Goal: Information Seeking & Learning: Find specific fact

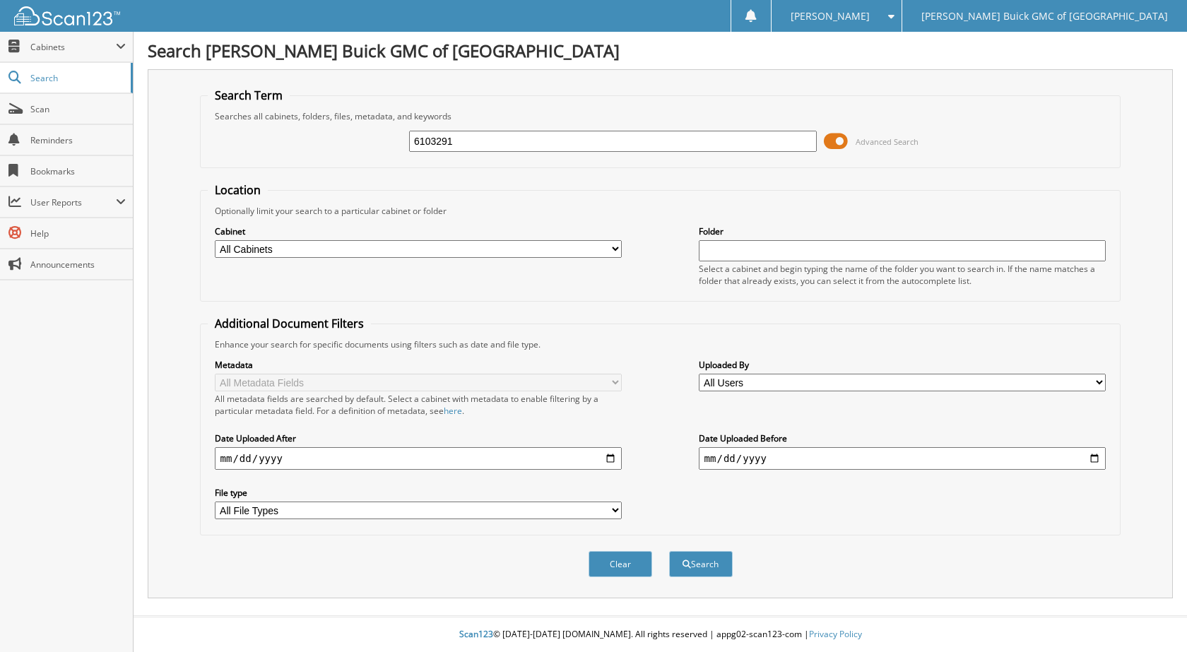
type input "6103291"
click at [669, 551] on button "Search" at bounding box center [701, 564] width 64 height 26
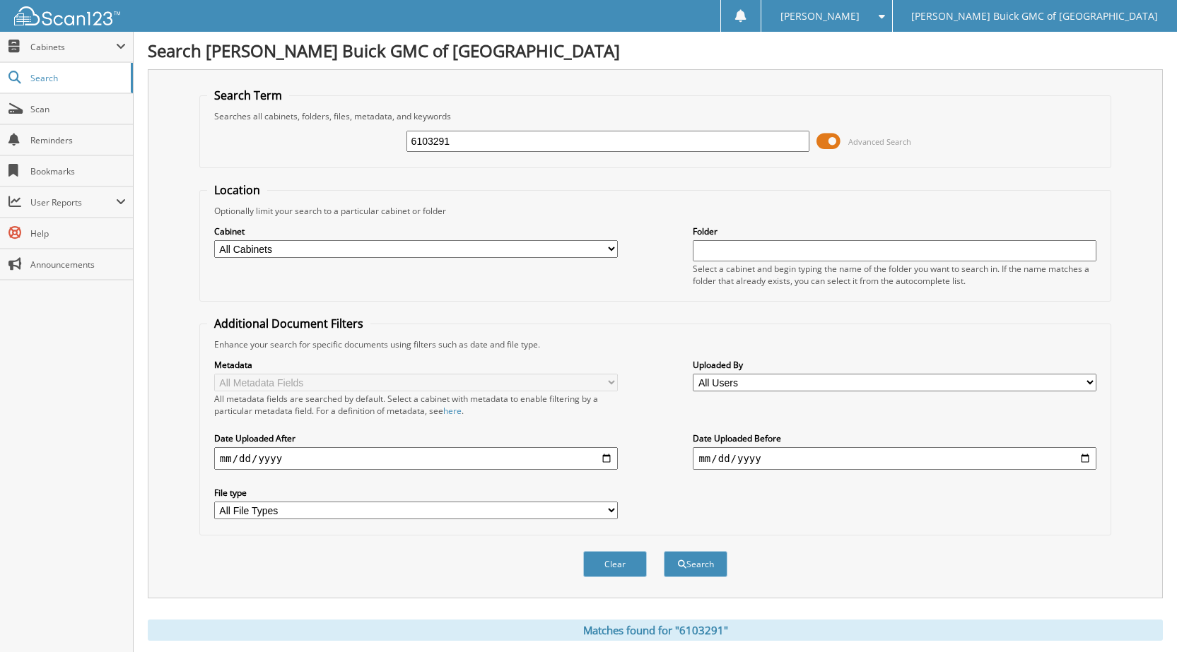
drag, startPoint x: 468, startPoint y: 131, endPoint x: 403, endPoint y: 144, distance: 66.2
click at [402, 141] on div "6103291 Advanced Search" at bounding box center [655, 141] width 896 height 38
drag, startPoint x: 441, startPoint y: 143, endPoint x: 494, endPoint y: 149, distance: 53.4
click at [380, 146] on div "6103291 Advanced Search" at bounding box center [655, 141] width 896 height 38
type input "6102975"
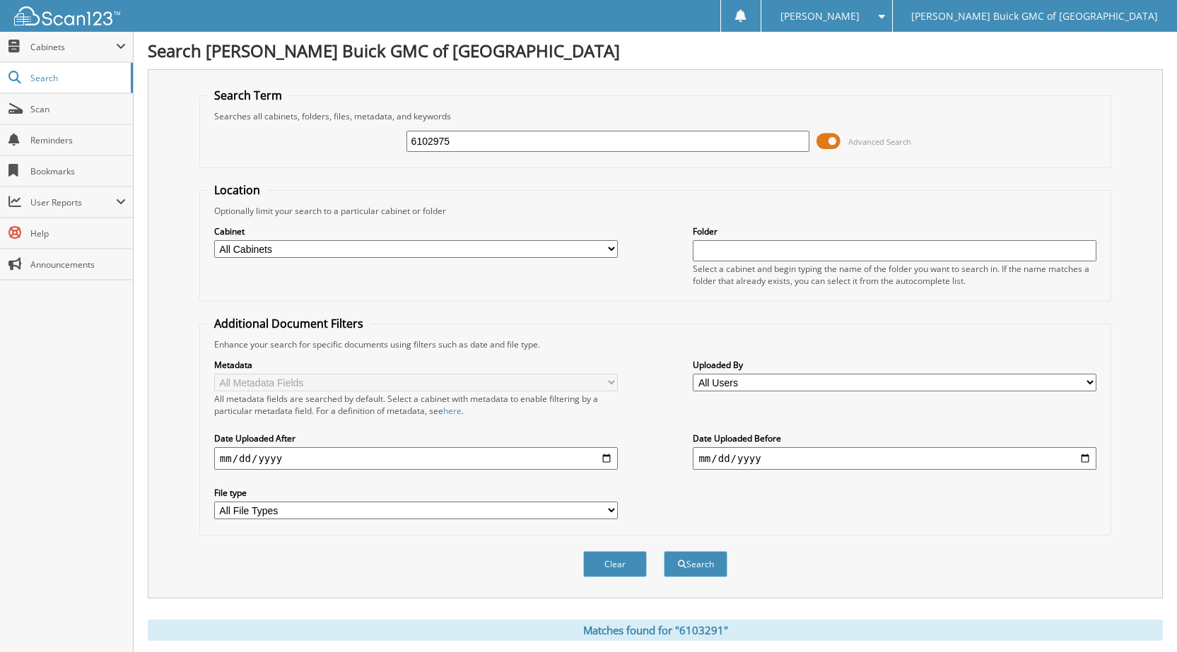
click at [664, 551] on button "Search" at bounding box center [696, 564] width 64 height 26
drag, startPoint x: 468, startPoint y: 140, endPoint x: 390, endPoint y: 151, distance: 78.5
click at [390, 151] on div "6102975 Advanced Search" at bounding box center [655, 141] width 896 height 38
type input "6103269"
click at [664, 551] on button "Search" at bounding box center [696, 564] width 64 height 26
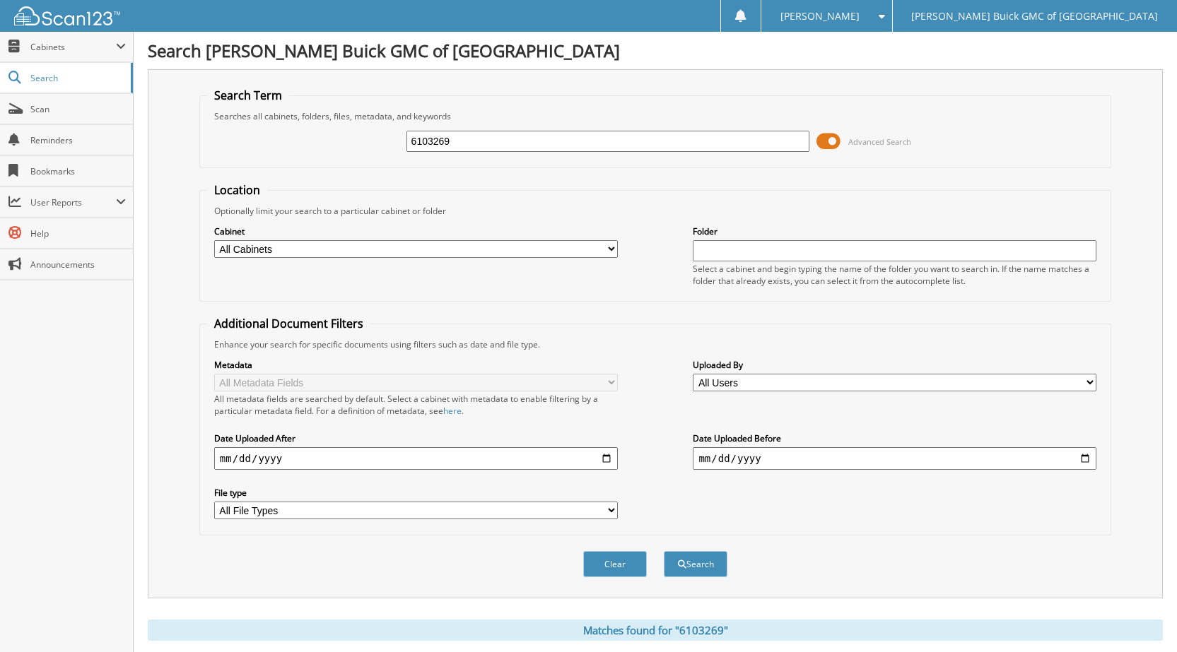
drag, startPoint x: 456, startPoint y: 144, endPoint x: 357, endPoint y: 157, distance: 99.7
click at [357, 157] on div "6103269 Advanced Search" at bounding box center [655, 141] width 896 height 38
type input "6103153"
click at [664, 551] on button "Search" at bounding box center [696, 564] width 64 height 26
drag, startPoint x: 461, startPoint y: 143, endPoint x: 378, endPoint y: 138, distance: 82.8
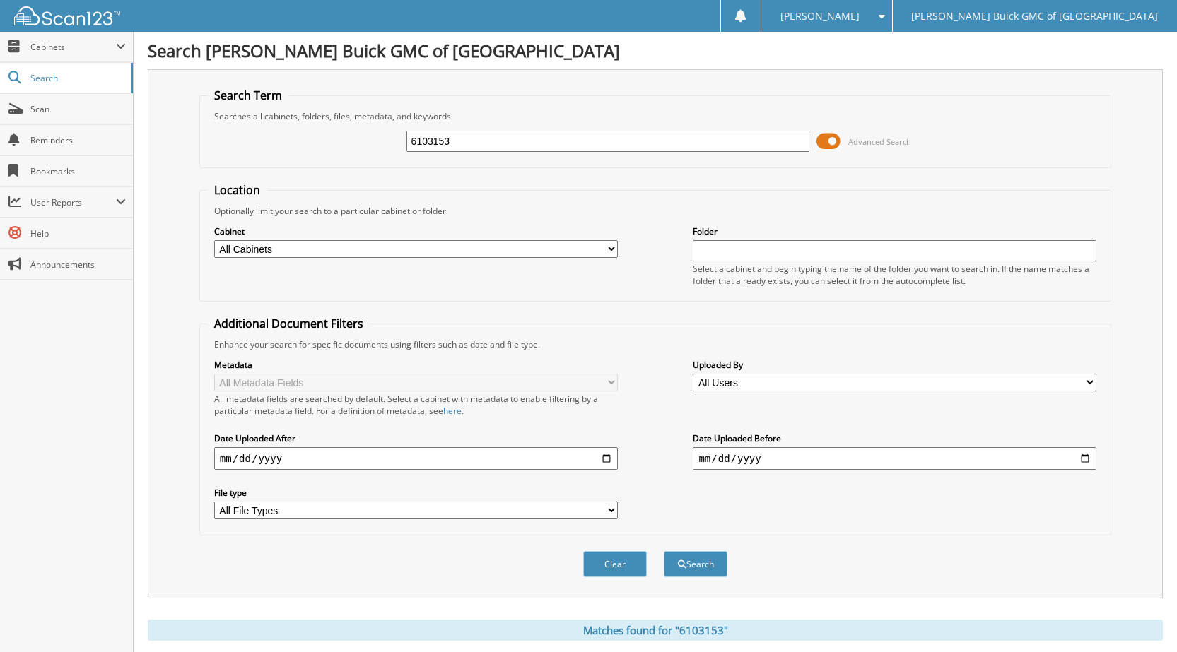
click at [374, 138] on div "6103153 Advanced Search" at bounding box center [655, 141] width 896 height 38
type input "6103274"
click at [664, 551] on button "Search" at bounding box center [696, 564] width 64 height 26
drag, startPoint x: 454, startPoint y: 134, endPoint x: 572, endPoint y: 146, distance: 118.5
click at [387, 138] on div "6103274 Advanced Search" at bounding box center [655, 141] width 896 height 38
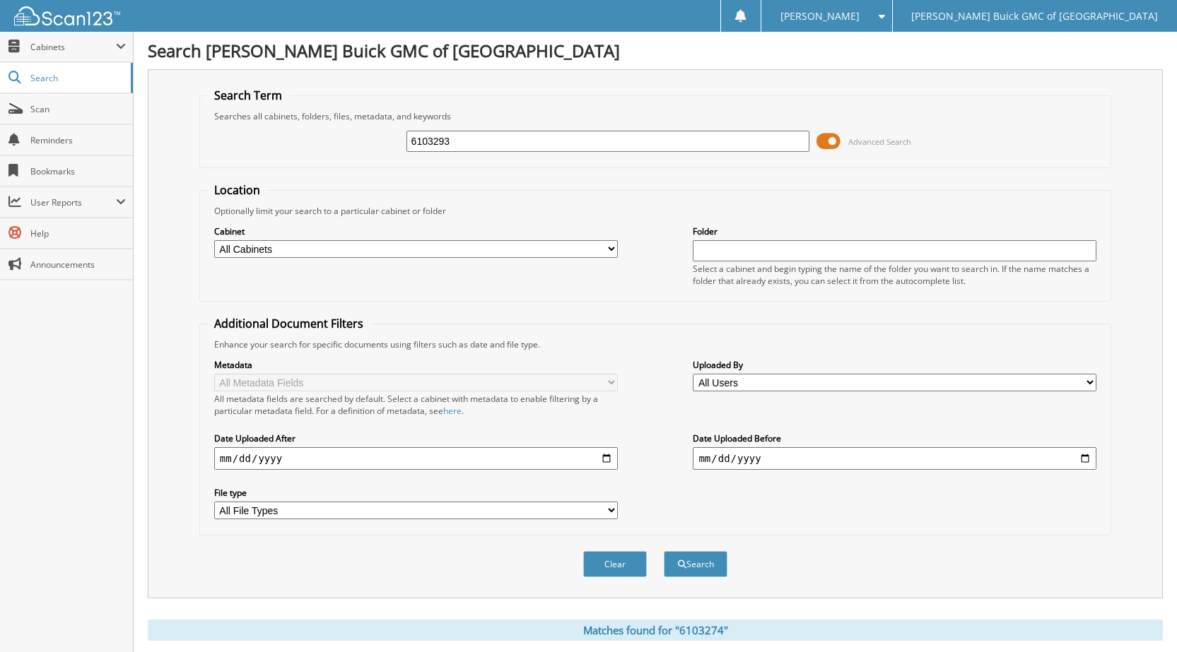
type input "6103293"
click at [664, 551] on button "Search" at bounding box center [696, 564] width 64 height 26
drag, startPoint x: 466, startPoint y: 148, endPoint x: 343, endPoint y: 143, distance: 123.0
click at [343, 143] on div "6103293 Advanced Search" at bounding box center [655, 141] width 896 height 38
type input "6102973"
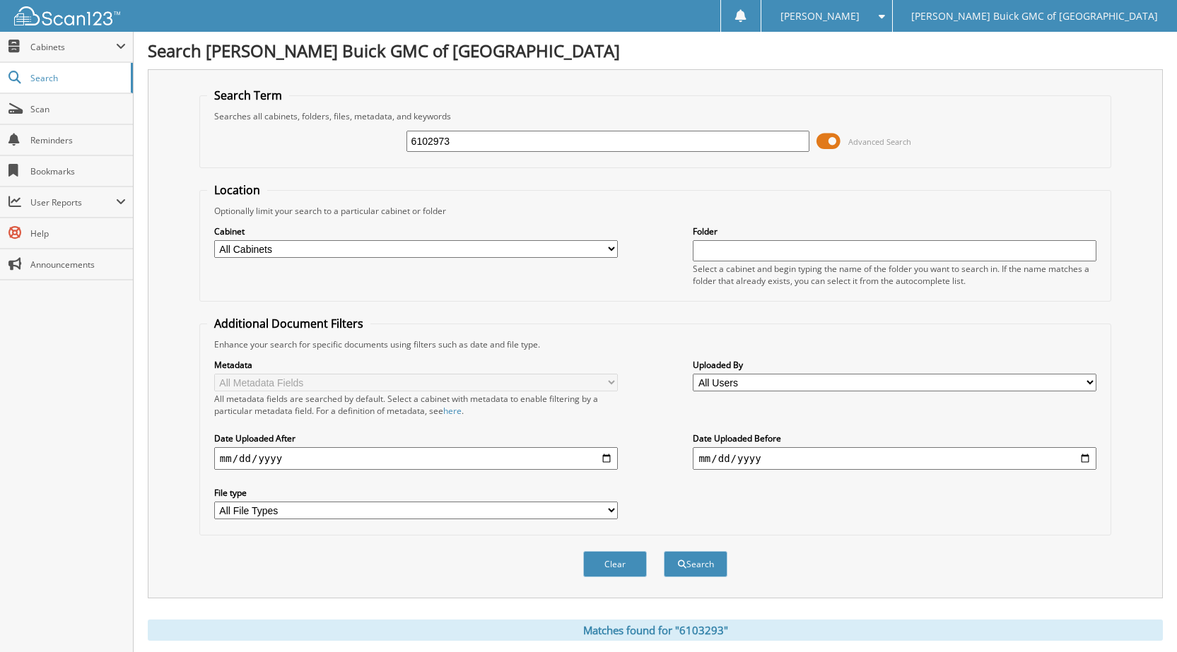
click at [664, 551] on button "Search" at bounding box center [696, 564] width 64 height 26
drag, startPoint x: 464, startPoint y: 140, endPoint x: 379, endPoint y: 134, distance: 85.7
click at [379, 134] on div "6102973 Advanced Search" at bounding box center [655, 141] width 896 height 38
type input "6103205"
click at [664, 551] on button "Search" at bounding box center [696, 564] width 64 height 26
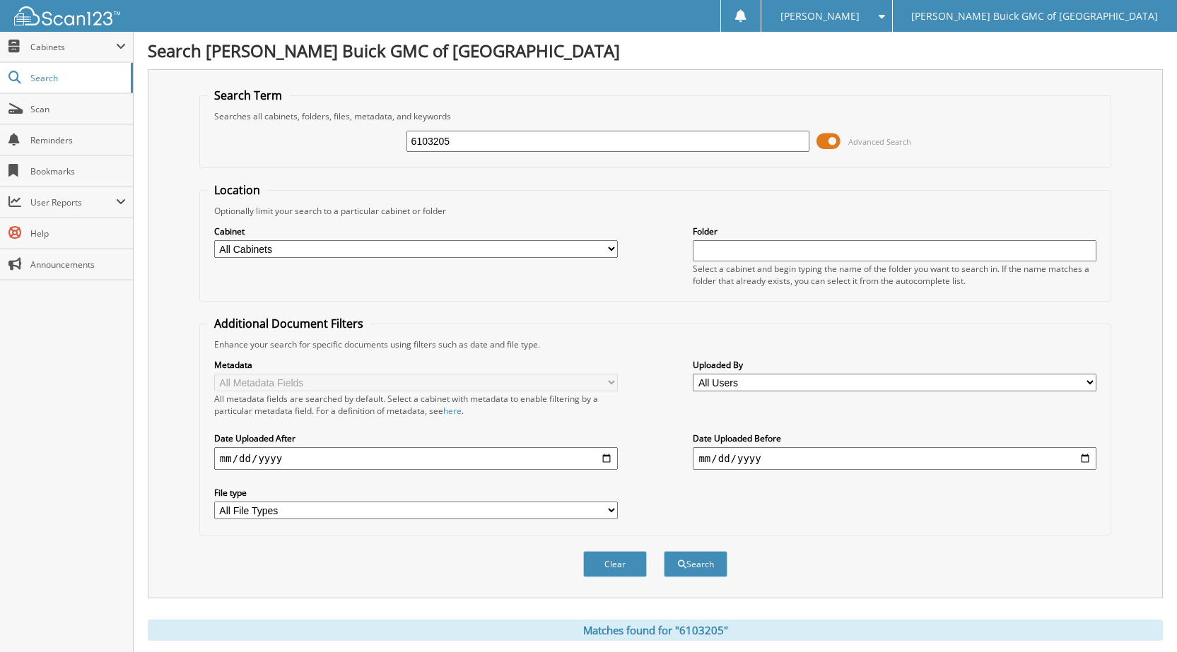
drag, startPoint x: 457, startPoint y: 137, endPoint x: 361, endPoint y: 136, distance: 96.1
click at [361, 136] on div "6103205 Advanced Search" at bounding box center [655, 141] width 896 height 38
type input "6103180"
click at [664, 551] on button "Search" at bounding box center [696, 564] width 64 height 26
drag, startPoint x: 463, startPoint y: 151, endPoint x: 372, endPoint y: 142, distance: 91.6
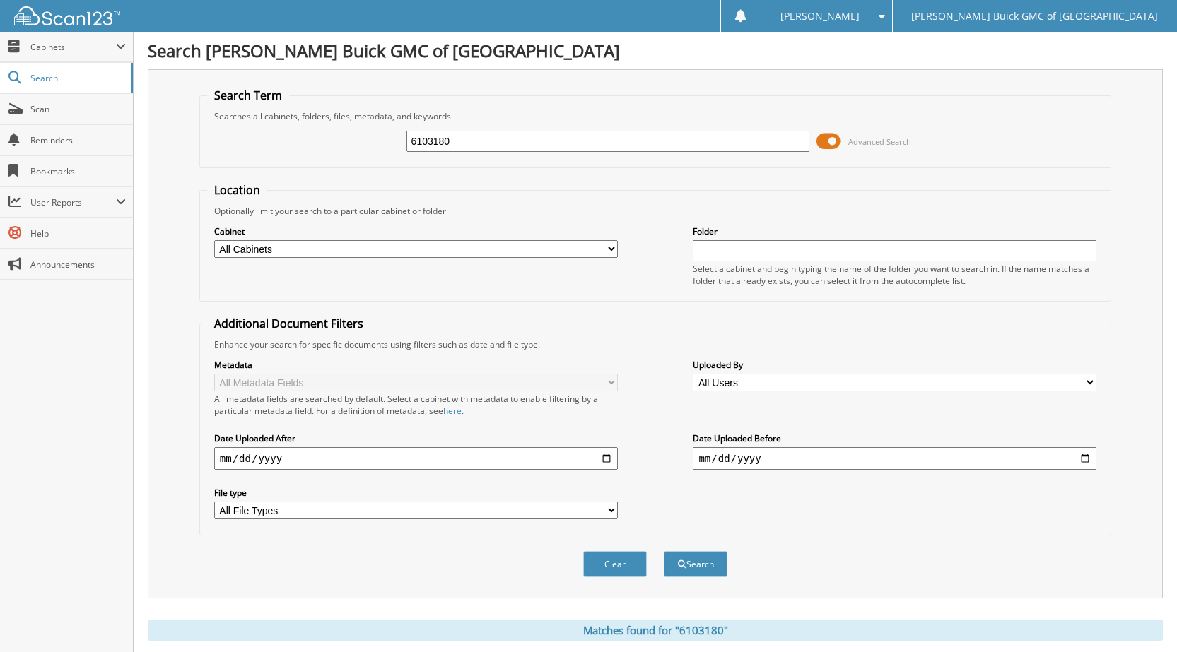
click at [372, 142] on div "6103180 Advanced Search" at bounding box center [655, 141] width 896 height 38
type input "6103211"
click at [664, 551] on button "Search" at bounding box center [696, 564] width 64 height 26
drag, startPoint x: 464, startPoint y: 136, endPoint x: 367, endPoint y: 135, distance: 96.8
click at [358, 137] on div "6103211 Advanced Search" at bounding box center [655, 141] width 896 height 38
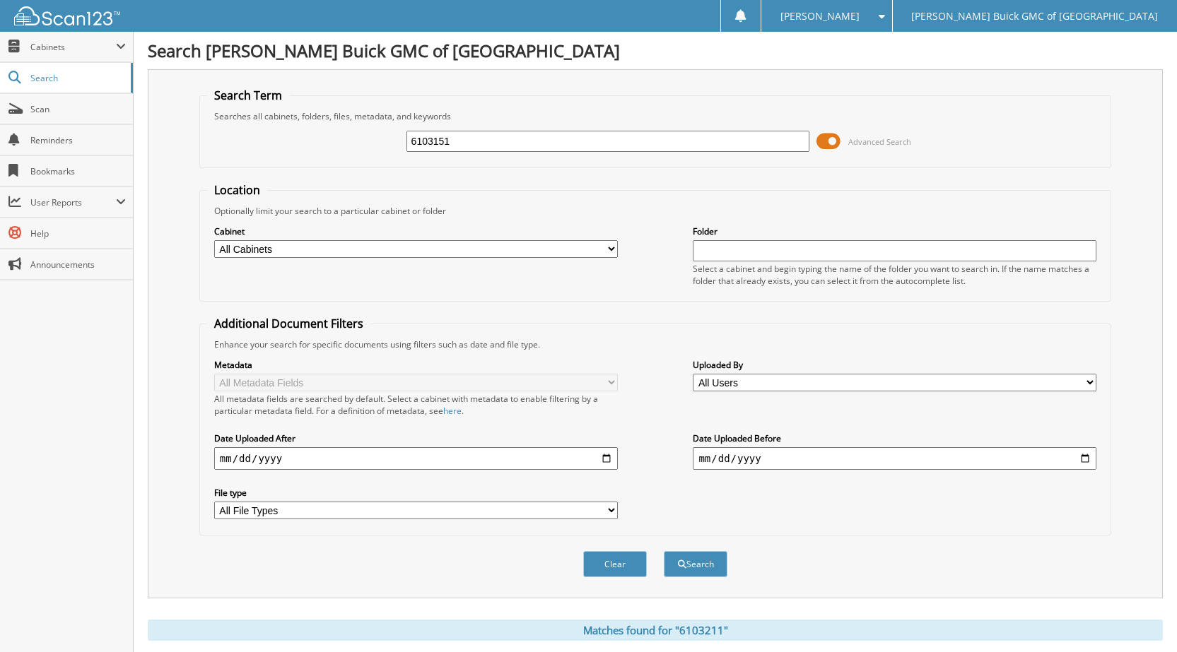
type input "6103151"
click at [664, 551] on button "Search" at bounding box center [696, 564] width 64 height 26
drag, startPoint x: 459, startPoint y: 144, endPoint x: 360, endPoint y: 147, distance: 99.7
click at [360, 147] on div "6103151 Advanced Search" at bounding box center [655, 141] width 896 height 38
type input "6102942"
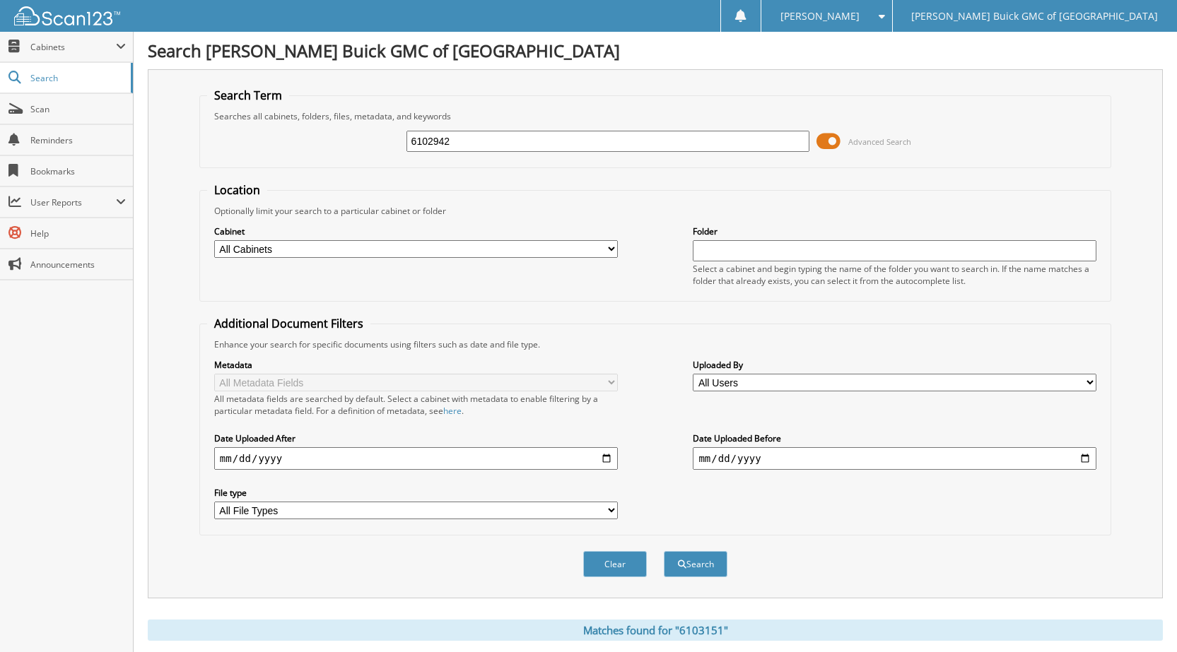
click at [664, 551] on button "Search" at bounding box center [696, 564] width 64 height 26
drag, startPoint x: 461, startPoint y: 152, endPoint x: 426, endPoint y: 152, distance: 35.3
click at [422, 152] on div "6102942 Advanced Search" at bounding box center [655, 141] width 896 height 38
drag, startPoint x: 461, startPoint y: 143, endPoint x: 401, endPoint y: 147, distance: 60.2
click at [401, 147] on div "6102942 Advanced Search" at bounding box center [655, 141] width 896 height 38
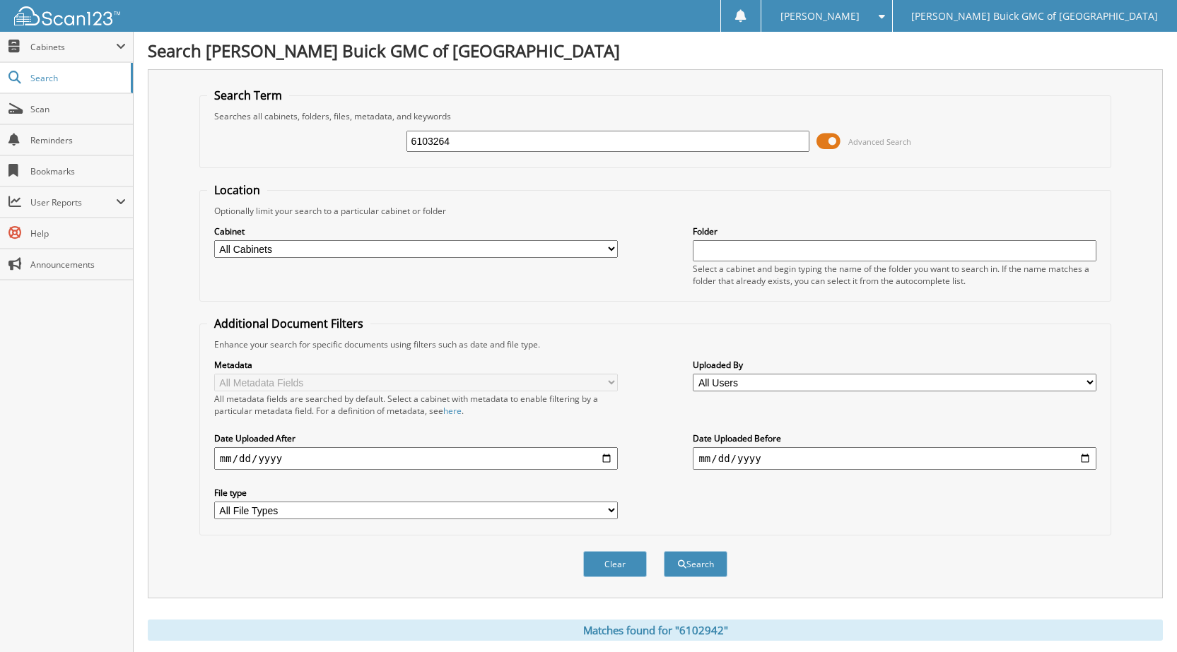
type input "6103264"
click at [664, 551] on button "Search" at bounding box center [696, 564] width 64 height 26
drag, startPoint x: 447, startPoint y: 141, endPoint x: 341, endPoint y: 153, distance: 107.4
click at [340, 152] on div "6103264 Advanced Search" at bounding box center [655, 141] width 896 height 38
type input "6103123"
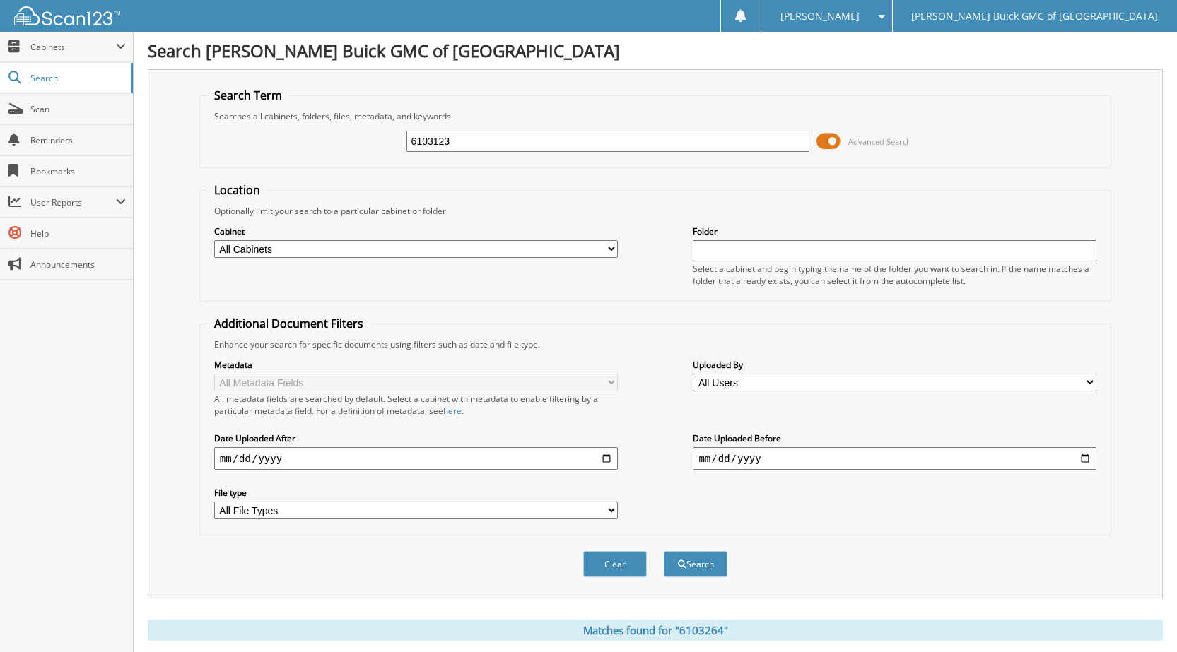
click at [664, 551] on button "Search" at bounding box center [696, 564] width 64 height 26
drag, startPoint x: 466, startPoint y: 147, endPoint x: 352, endPoint y: 155, distance: 114.0
click at [352, 155] on div "6103123 Advanced Search" at bounding box center [655, 141] width 896 height 38
type input "2025-09-19 shuttle"
click at [664, 551] on button "Search" at bounding box center [696, 564] width 64 height 26
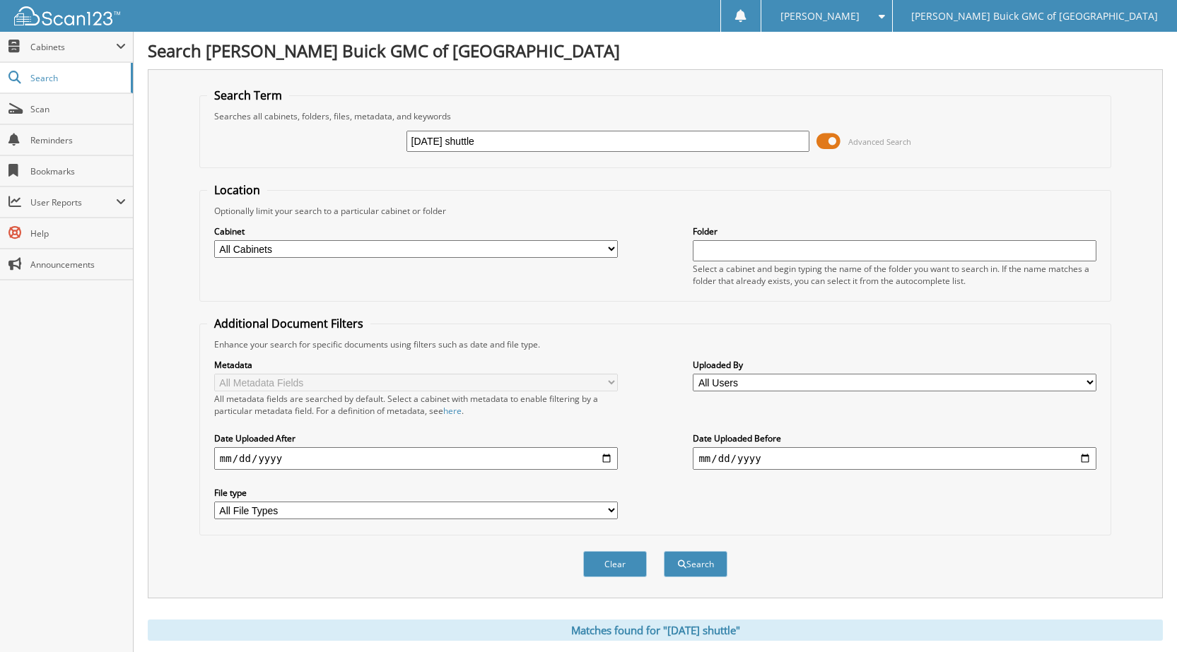
drag, startPoint x: 474, startPoint y: 142, endPoint x: 353, endPoint y: 119, distance: 123.8
click at [253, 140] on div "2025-09-19 shuttle Advanced Search" at bounding box center [655, 141] width 896 height 38
type input "6102924"
click at [664, 551] on button "Search" at bounding box center [696, 564] width 64 height 26
drag, startPoint x: 461, startPoint y: 141, endPoint x: 389, endPoint y: 141, distance: 71.4
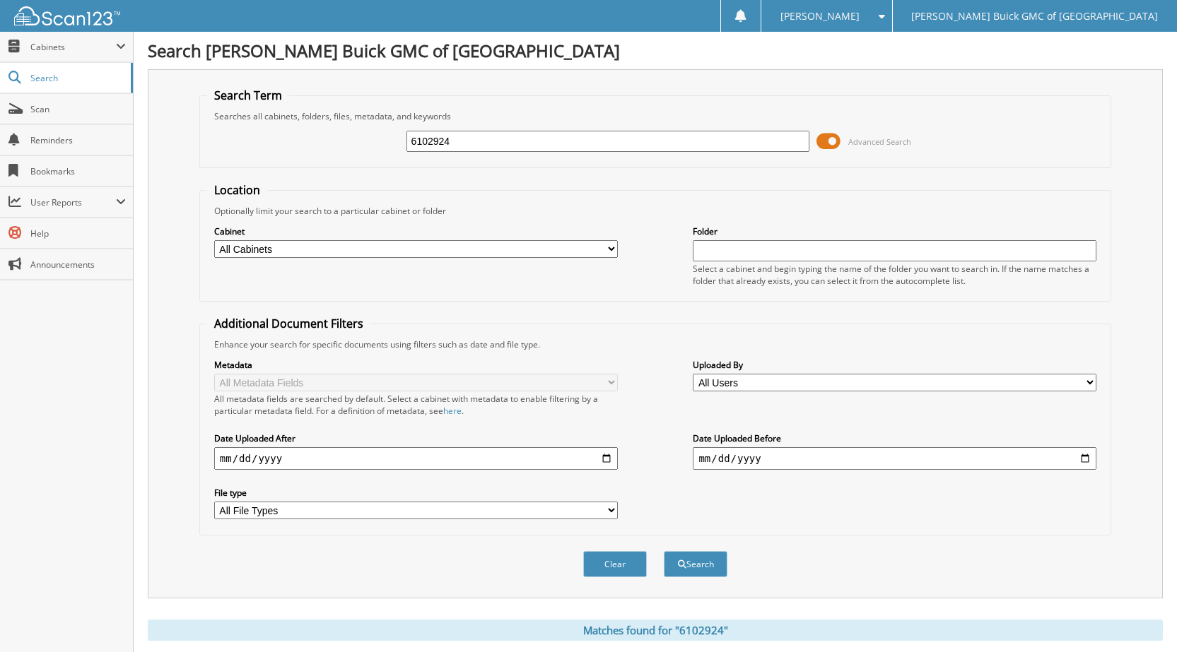
click at [375, 141] on div "6102924 Advanced Search" at bounding box center [655, 141] width 896 height 38
type input "6103263"
click at [664, 551] on button "Search" at bounding box center [696, 564] width 64 height 26
drag, startPoint x: 448, startPoint y: 146, endPoint x: 367, endPoint y: 142, distance: 81.4
click at [359, 143] on div "6103263 Advanced Search" at bounding box center [655, 141] width 896 height 38
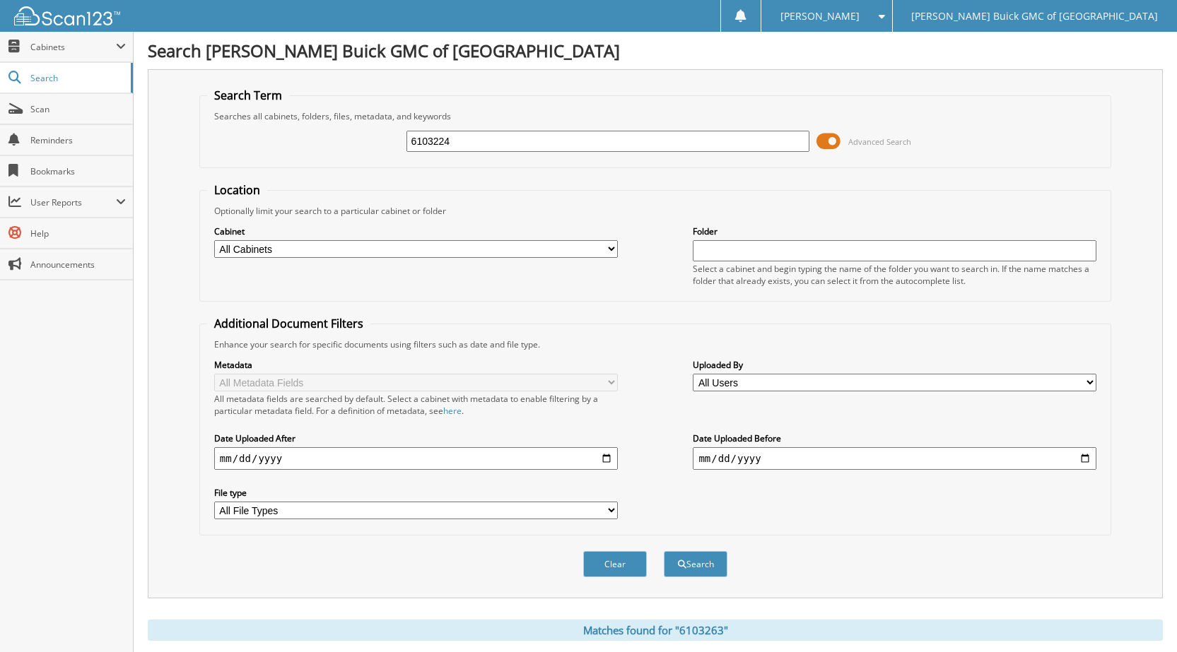
type input "6103224"
click at [664, 551] on button "Search" at bounding box center [696, 564] width 64 height 26
drag, startPoint x: 455, startPoint y: 145, endPoint x: 541, endPoint y: 124, distance: 88.1
click at [381, 141] on div "6103224 Advanced Search" at bounding box center [655, 141] width 896 height 38
type input "6102611"
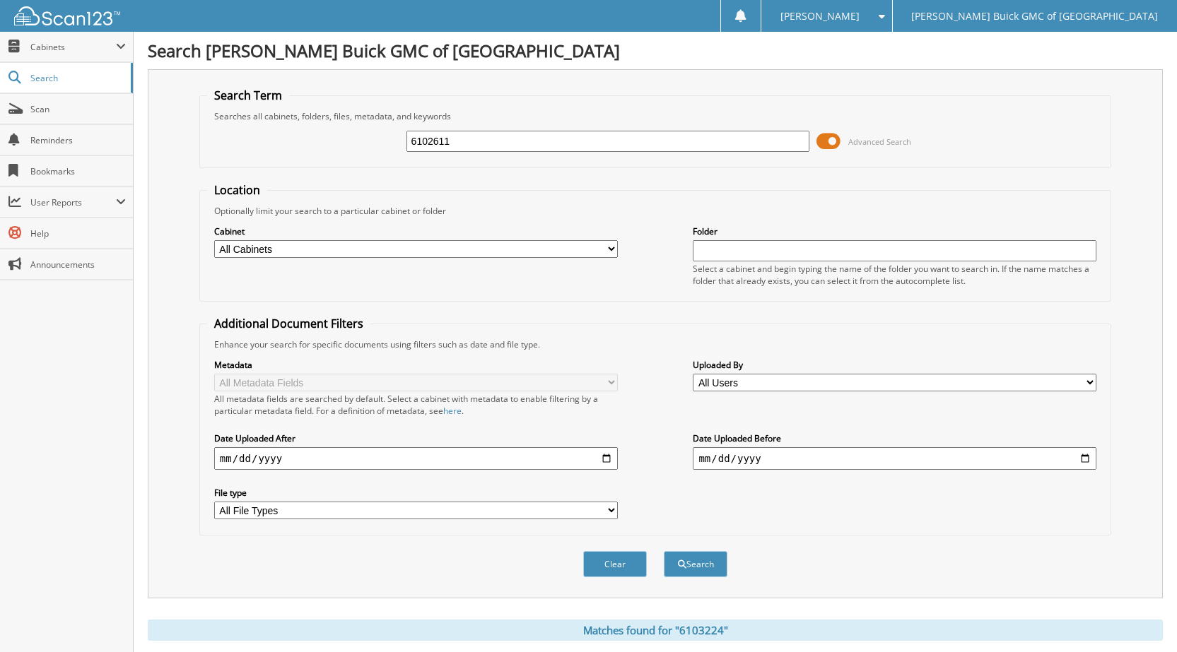
click at [664, 551] on button "Search" at bounding box center [696, 564] width 64 height 26
drag, startPoint x: 458, startPoint y: 144, endPoint x: 331, endPoint y: 147, distance: 127.2
click at [331, 147] on div "6102611 Advanced Search" at bounding box center [655, 141] width 896 height 38
type input "6103146"
click at [664, 551] on button "Search" at bounding box center [696, 564] width 64 height 26
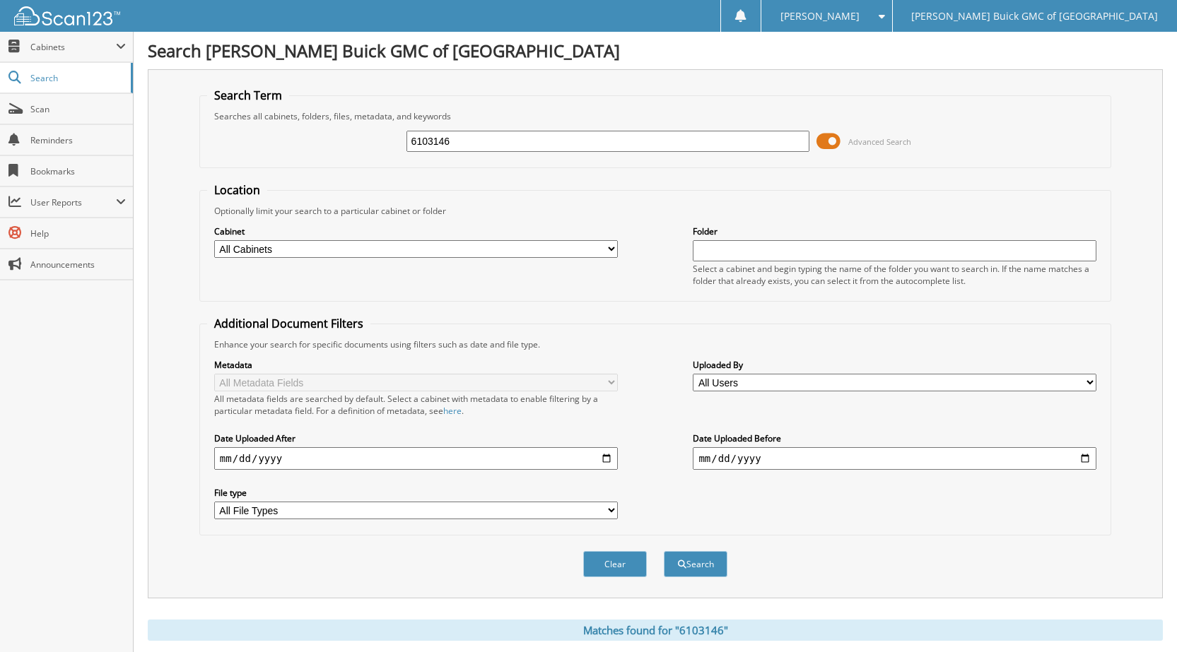
drag, startPoint x: 452, startPoint y: 145, endPoint x: 666, endPoint y: 132, distance: 213.8
click at [385, 145] on div "6103146 Advanced Search" at bounding box center [655, 141] width 896 height 38
type input "6103262"
click at [664, 551] on button "Search" at bounding box center [696, 564] width 64 height 26
drag, startPoint x: 464, startPoint y: 141, endPoint x: 406, endPoint y: 133, distance: 58.5
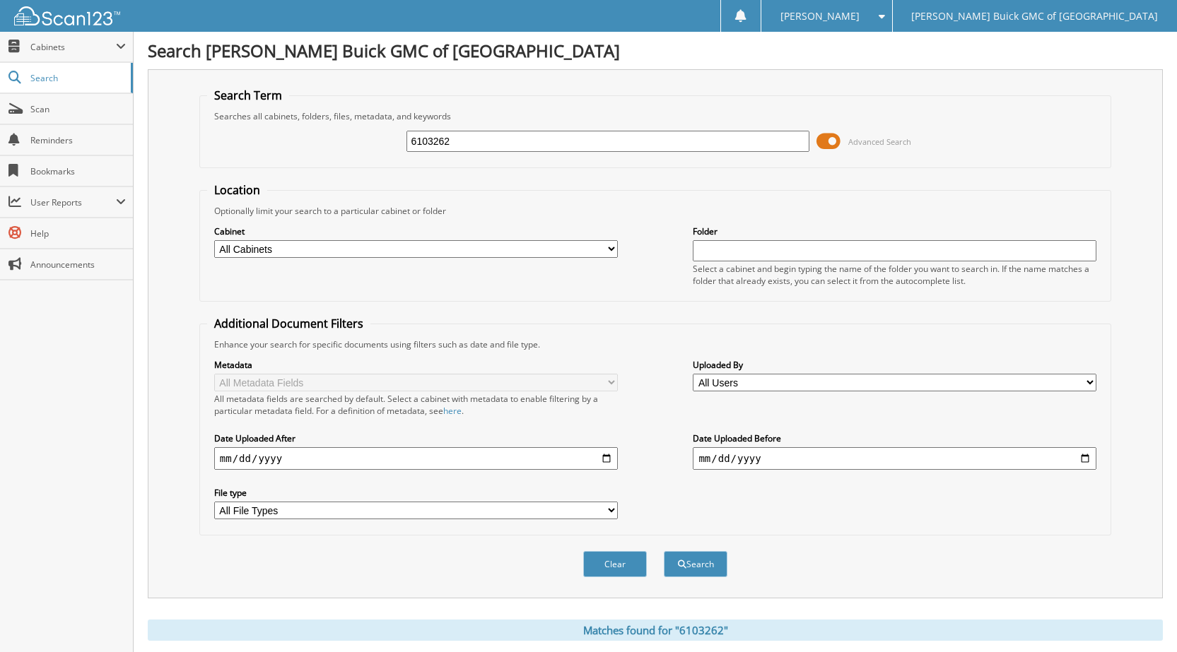
click at [374, 138] on div "6103262 Advanced Search" at bounding box center [655, 141] width 896 height 38
type input "6102810"
click at [664, 551] on button "Search" at bounding box center [696, 564] width 64 height 26
drag, startPoint x: 427, startPoint y: 147, endPoint x: 334, endPoint y: 155, distance: 93.7
click at [336, 154] on div "6102810 Advanced Search" at bounding box center [655, 141] width 896 height 38
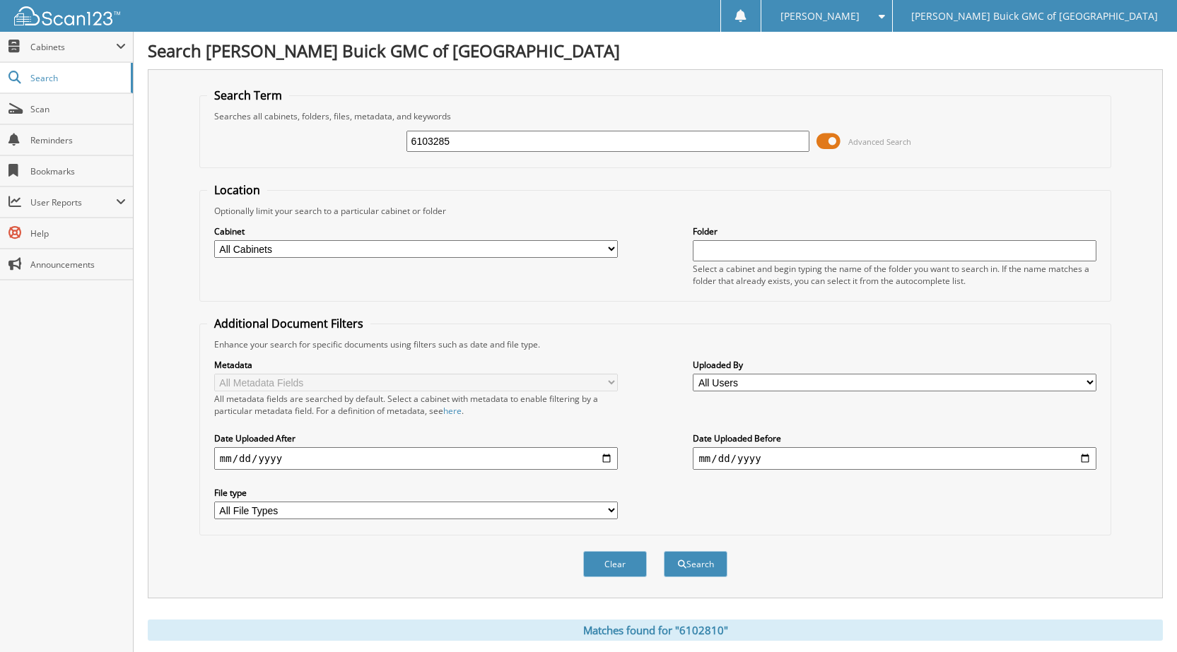
type input "6103285"
click at [664, 551] on button "Search" at bounding box center [696, 564] width 64 height 26
drag, startPoint x: 478, startPoint y: 146, endPoint x: 376, endPoint y: 139, distance: 102.0
click at [376, 139] on div "6103285 Advanced Search" at bounding box center [655, 141] width 896 height 38
type input "6103201"
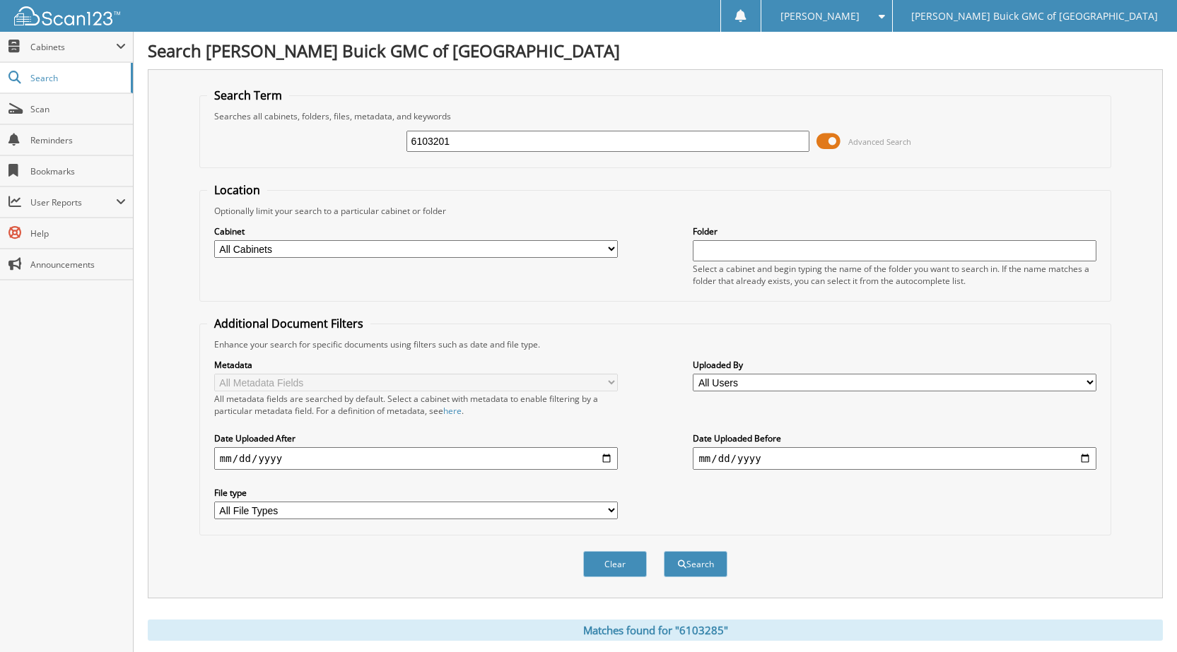
click at [664, 551] on button "Search" at bounding box center [696, 564] width 64 height 26
drag, startPoint x: 464, startPoint y: 146, endPoint x: 377, endPoint y: 152, distance: 87.8
click at [377, 152] on div "6103201 Advanced Search" at bounding box center [655, 141] width 896 height 38
type input "6103222"
click at [664, 551] on button "Search" at bounding box center [696, 564] width 64 height 26
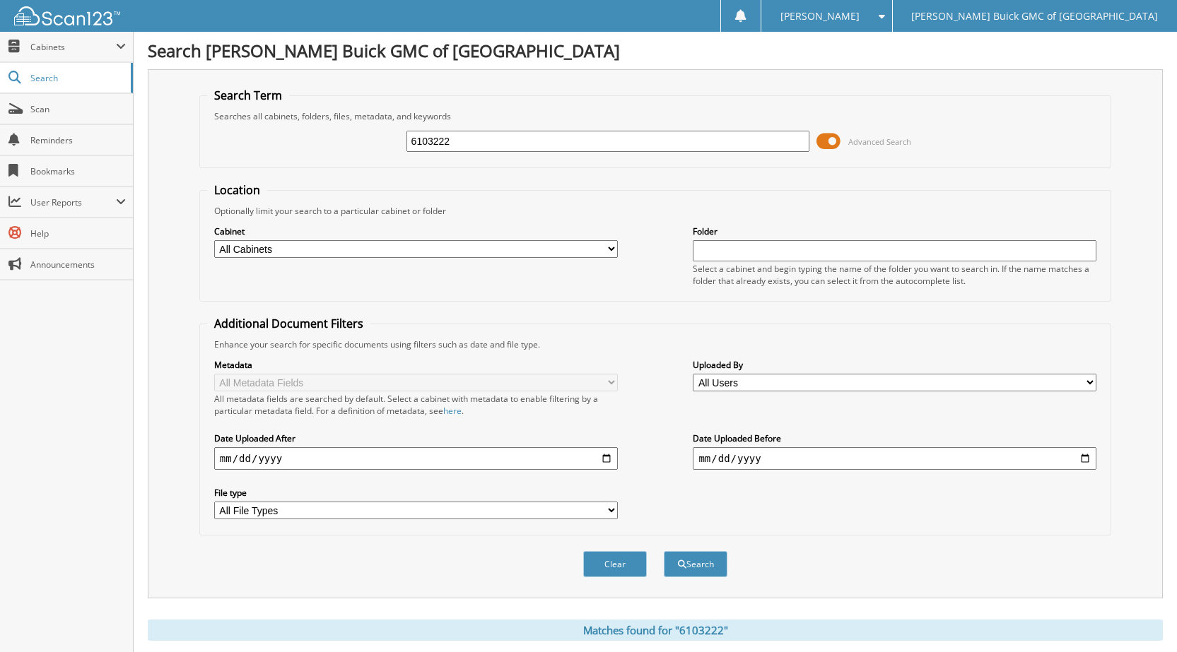
drag, startPoint x: 462, startPoint y: 146, endPoint x: 977, endPoint y: 73, distance: 520.2
click at [370, 145] on div "6103222 Advanced Search" at bounding box center [655, 141] width 896 height 38
type input "6103127"
click at [664, 551] on button "Search" at bounding box center [696, 564] width 64 height 26
drag, startPoint x: 465, startPoint y: 146, endPoint x: 553, endPoint y: 78, distance: 110.8
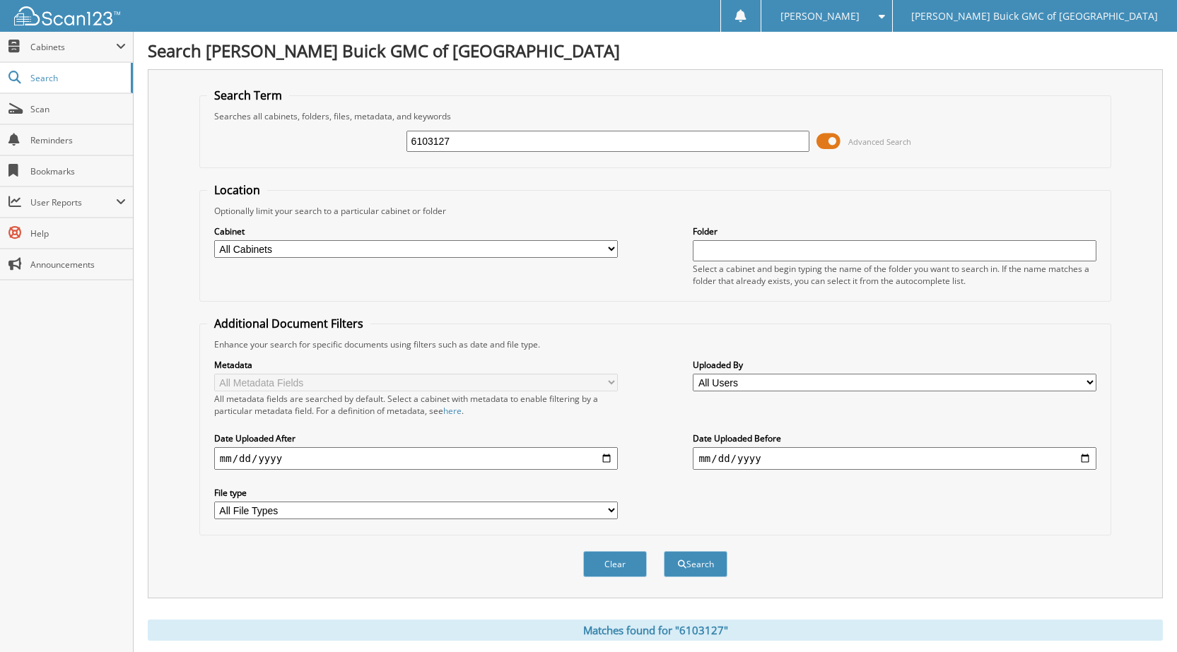
click at [349, 140] on div "6103127 Advanced Search" at bounding box center [655, 141] width 896 height 38
type input "6102926"
click at [664, 551] on button "Search" at bounding box center [696, 564] width 64 height 26
drag, startPoint x: 429, startPoint y: 132, endPoint x: 367, endPoint y: 131, distance: 62.2
click at [367, 131] on div "6102926 Advanced Search" at bounding box center [655, 141] width 896 height 38
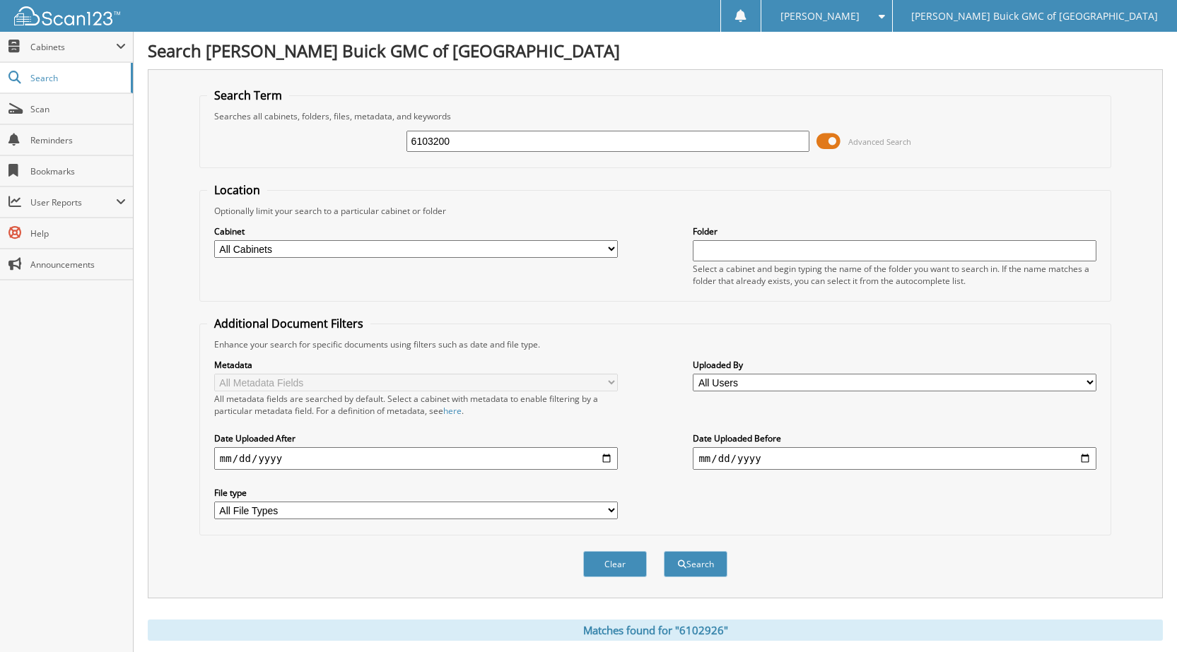
type input "6103200"
click at [664, 551] on button "Search" at bounding box center [696, 564] width 64 height 26
drag, startPoint x: 475, startPoint y: 142, endPoint x: 401, endPoint y: 149, distance: 73.8
click at [401, 149] on div "6103200 Advanced Search" at bounding box center [655, 141] width 896 height 38
type input "6103210"
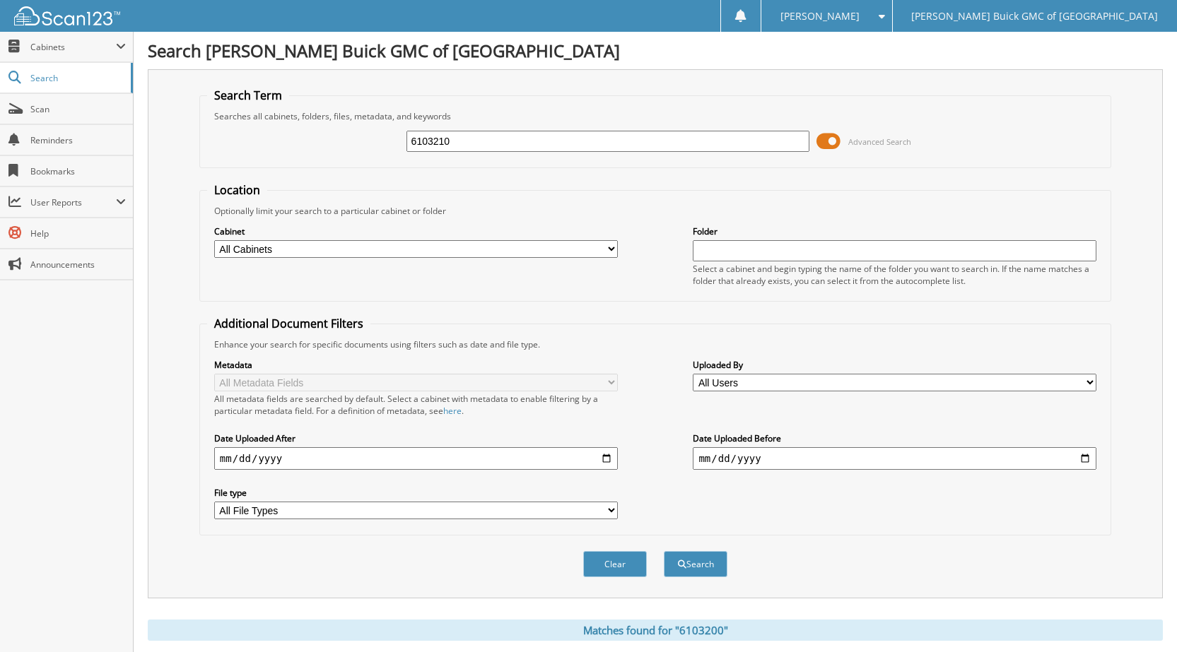
click at [664, 551] on button "Search" at bounding box center [696, 564] width 64 height 26
click at [459, 159] on div "6103210 Advanced Search" at bounding box center [655, 141] width 896 height 38
drag, startPoint x: 462, startPoint y: 138, endPoint x: 356, endPoint y: 167, distance: 109.9
click at [350, 169] on form "Search Term Searches all cabinets, folders, files, metadata, and keywords 61032…" at bounding box center [655, 340] width 912 height 505
type input "6103255"
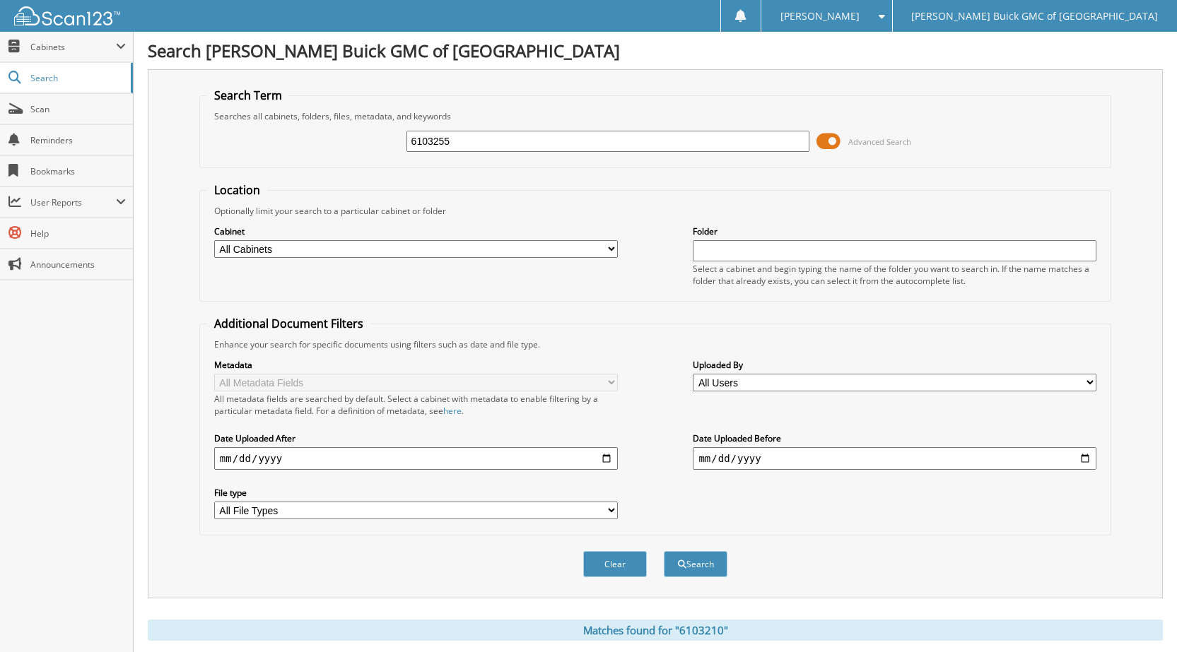
click at [664, 551] on button "Search" at bounding box center [696, 564] width 64 height 26
drag, startPoint x: 458, startPoint y: 143, endPoint x: 360, endPoint y: 167, distance: 101.3
click at [348, 161] on fieldset "Search Term Searches all cabinets, folders, files, metadata, and keywords 61032…" at bounding box center [655, 128] width 912 height 81
type input "6103217"
click at [664, 551] on button "Search" at bounding box center [696, 564] width 64 height 26
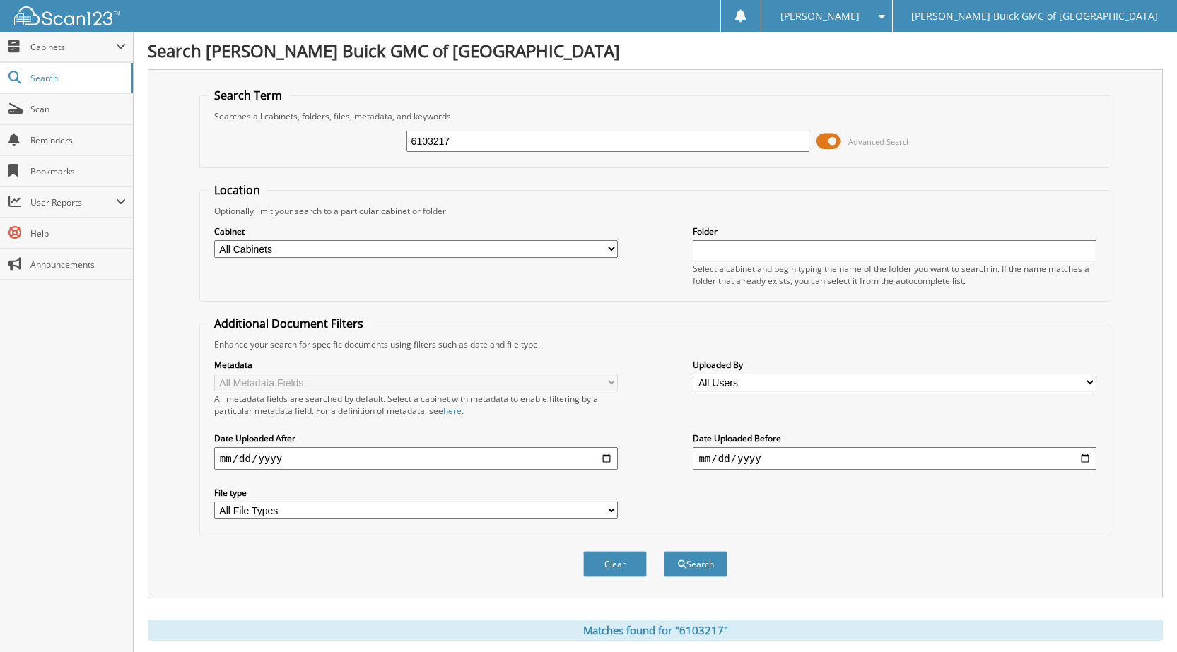
drag, startPoint x: 464, startPoint y: 136, endPoint x: 377, endPoint y: 149, distance: 87.8
click at [368, 145] on div "6103217 Advanced Search" at bounding box center [655, 141] width 896 height 38
type input "6103093"
click at [664, 551] on button "Search" at bounding box center [696, 564] width 64 height 26
drag, startPoint x: 456, startPoint y: 141, endPoint x: 402, endPoint y: 138, distance: 54.5
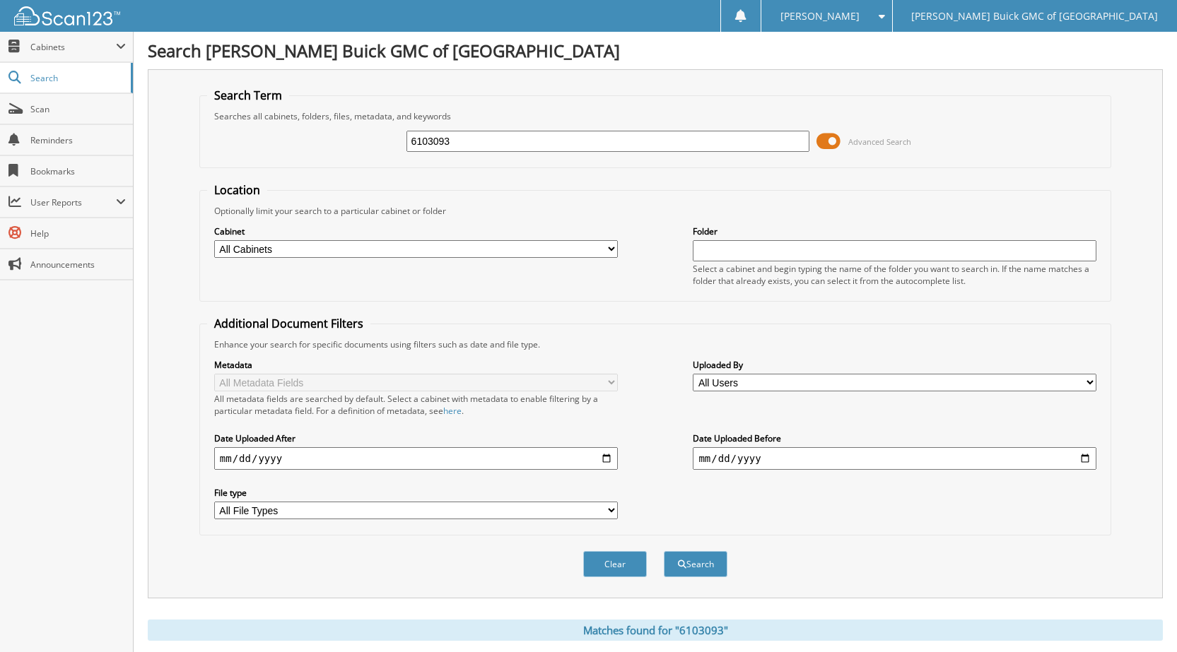
click at [391, 141] on div "6103093 Advanced Search" at bounding box center [655, 141] width 896 height 38
type input "6103260"
click at [664, 551] on button "Search" at bounding box center [696, 564] width 64 height 26
drag, startPoint x: 456, startPoint y: 140, endPoint x: 334, endPoint y: 131, distance: 123.2
click at [336, 132] on div "6103260 Advanced Search" at bounding box center [655, 141] width 896 height 38
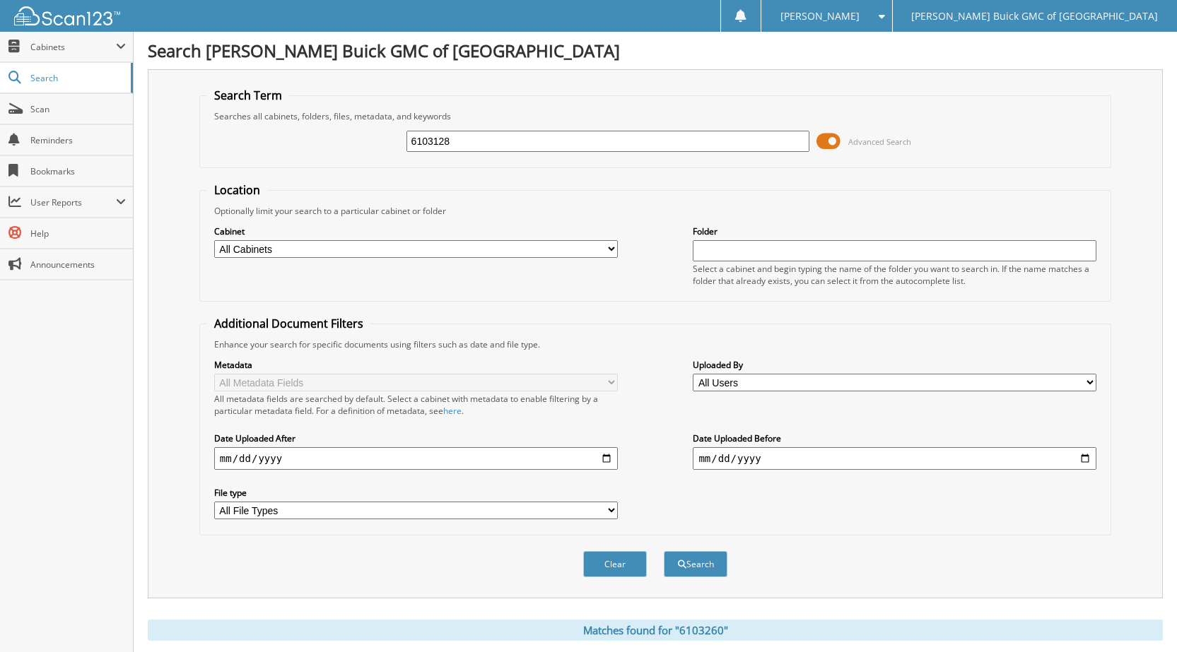
type input "6103128"
click at [664, 551] on button "Search" at bounding box center [696, 564] width 64 height 26
drag, startPoint x: 459, startPoint y: 136, endPoint x: 418, endPoint y: 123, distance: 43.1
click at [377, 141] on div "6103128 Advanced Search" at bounding box center [655, 141] width 896 height 38
type input "6103184"
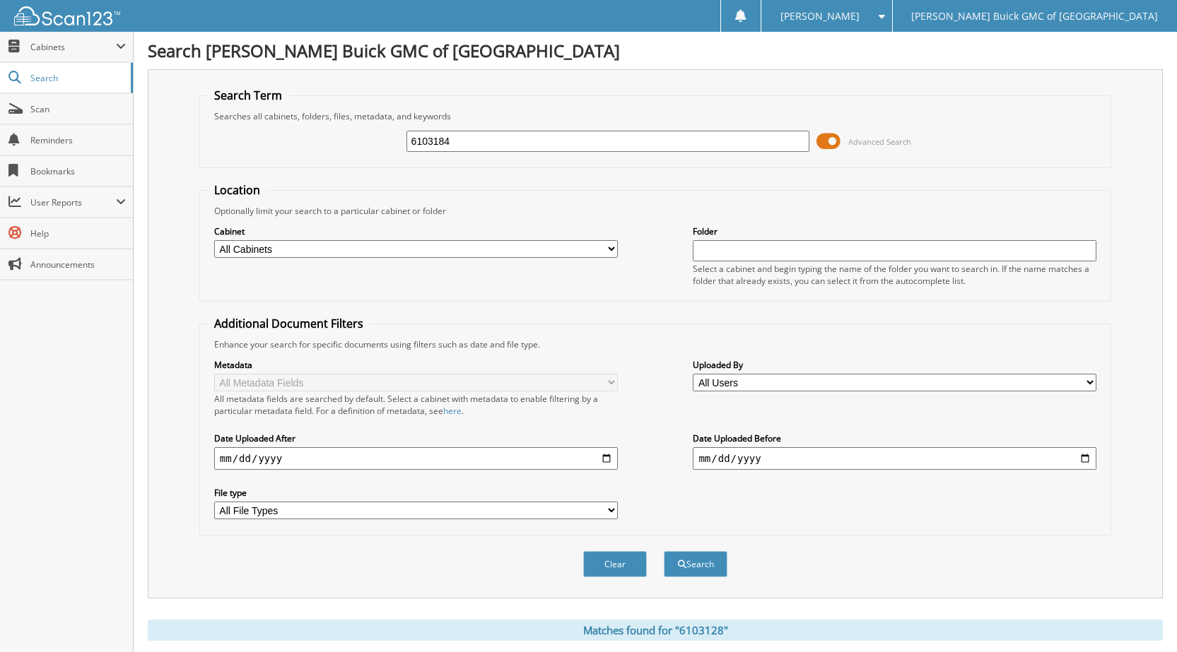
click at [664, 551] on button "Search" at bounding box center [696, 564] width 64 height 26
drag, startPoint x: 460, startPoint y: 150, endPoint x: 468, endPoint y: 110, distance: 40.5
click at [405, 136] on div "6103184 Advanced Search" at bounding box center [655, 141] width 896 height 38
type input "6102952"
click at [664, 551] on button "Search" at bounding box center [696, 564] width 64 height 26
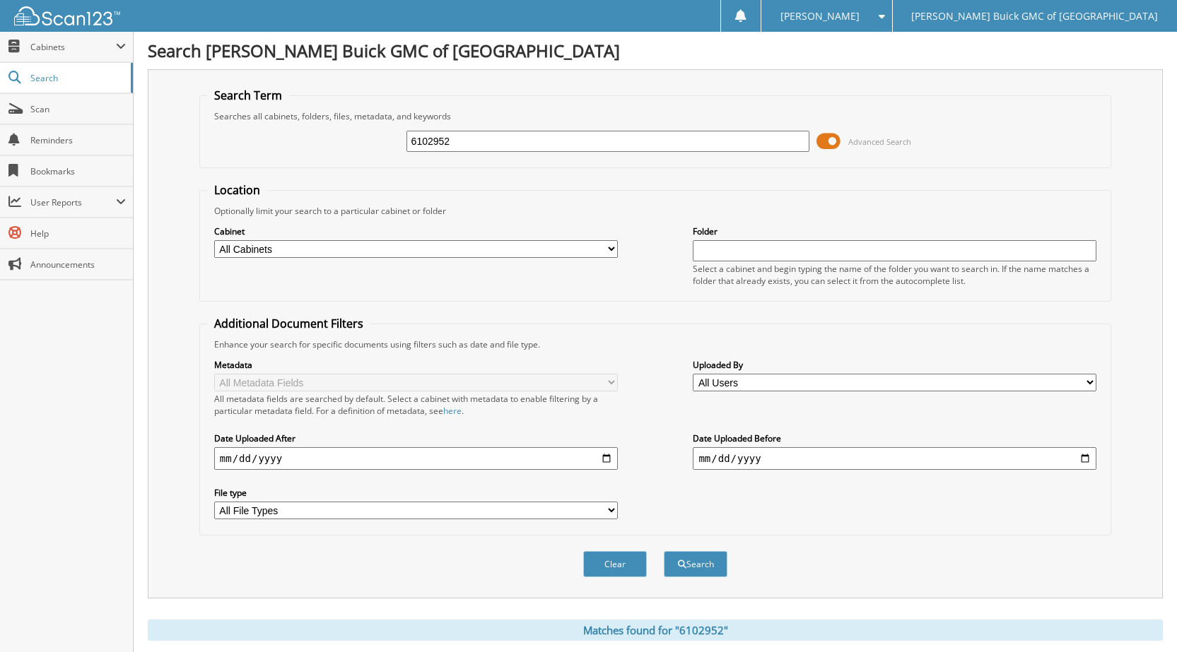
drag, startPoint x: 436, startPoint y: 151, endPoint x: 382, endPoint y: 144, distance: 54.8
click at [382, 144] on div "6102952 Advanced Search" at bounding box center [655, 141] width 896 height 38
type input "6103079"
click at [664, 551] on button "Search" at bounding box center [696, 564] width 64 height 26
drag, startPoint x: 463, startPoint y: 136, endPoint x: 377, endPoint y: 138, distance: 85.5
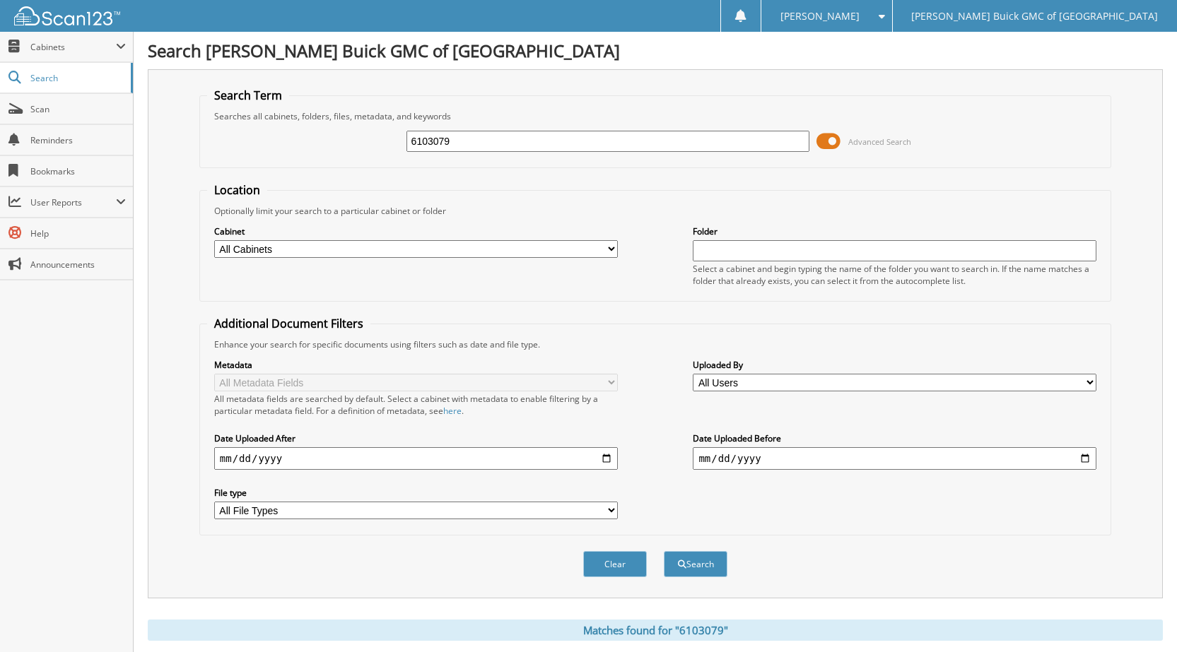
click at [371, 130] on div "6103079 Advanced Search" at bounding box center [655, 141] width 896 height 38
type input "6103234"
click at [664, 551] on button "Search" at bounding box center [696, 564] width 64 height 26
drag, startPoint x: 449, startPoint y: 158, endPoint x: 456, endPoint y: 148, distance: 12.6
click at [443, 152] on div "6103234 Advanced Search" at bounding box center [655, 141] width 896 height 38
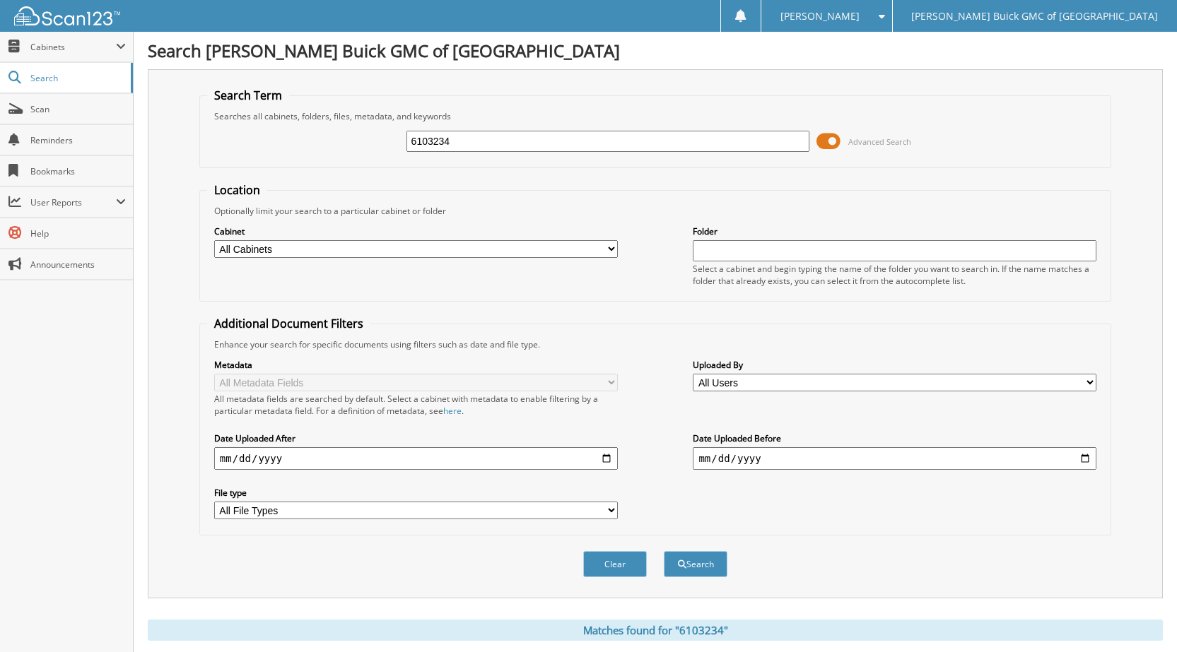
click at [388, 148] on div "6103234 Advanced Search" at bounding box center [655, 141] width 896 height 38
type input "6103233"
click at [664, 551] on button "Search" at bounding box center [696, 564] width 64 height 26
drag, startPoint x: 477, startPoint y: 141, endPoint x: 428, endPoint y: 138, distance: 49.6
click at [384, 144] on div "6103233 Advanced Search" at bounding box center [655, 141] width 896 height 38
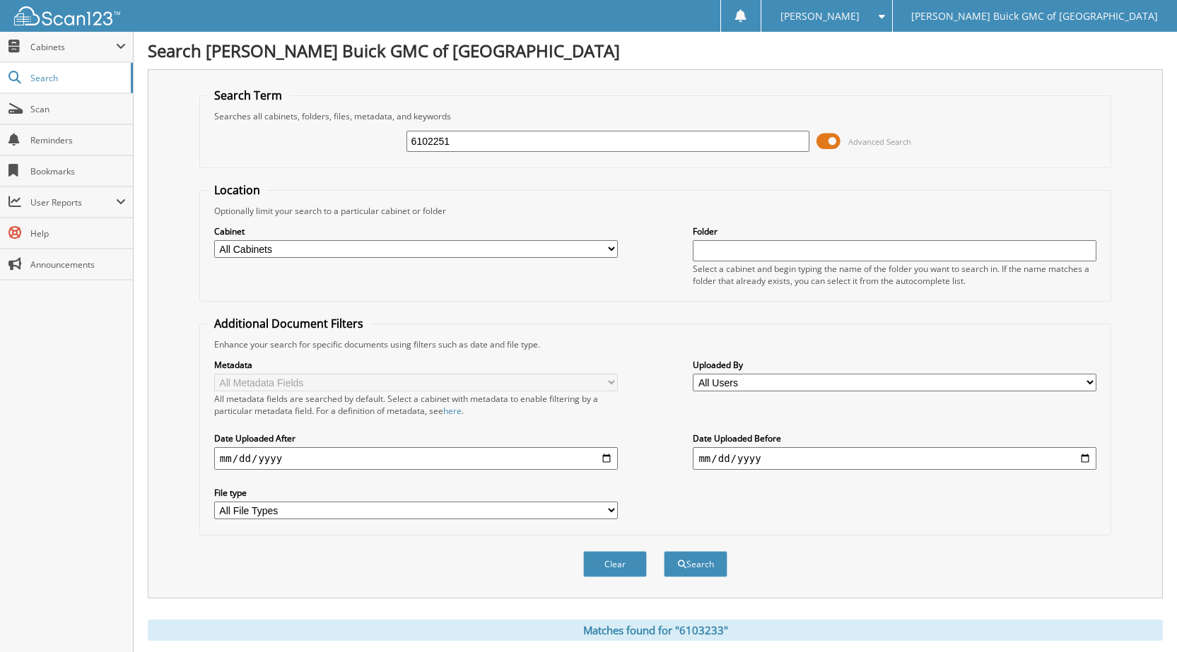
type input "6102251"
click at [664, 551] on button "Search" at bounding box center [696, 564] width 64 height 26
drag, startPoint x: 445, startPoint y: 143, endPoint x: 372, endPoint y: 146, distance: 72.8
click at [372, 146] on div "6102251 Advanced Search" at bounding box center [655, 141] width 896 height 38
type input "6103186"
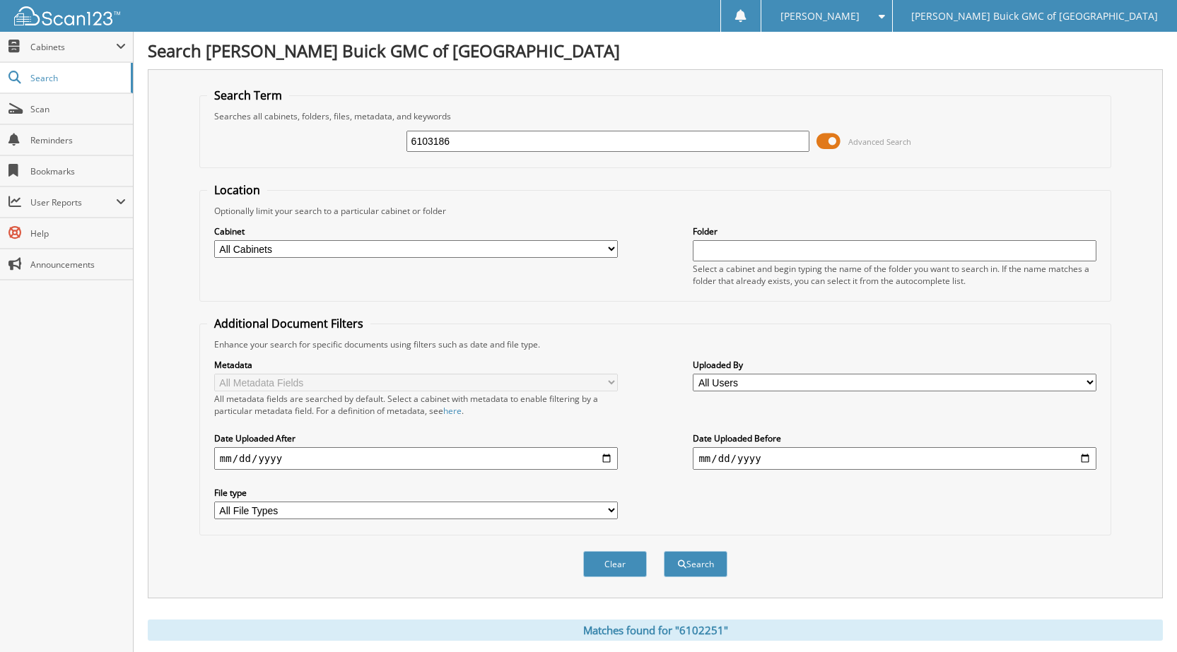
click at [664, 551] on button "Search" at bounding box center [696, 564] width 64 height 26
drag, startPoint x: 336, startPoint y: 134, endPoint x: 306, endPoint y: 134, distance: 30.4
click at [309, 135] on div "6103186 Advanced Search" at bounding box center [655, 141] width 896 height 38
type input "6103213"
click at [664, 551] on button "Search" at bounding box center [696, 564] width 64 height 26
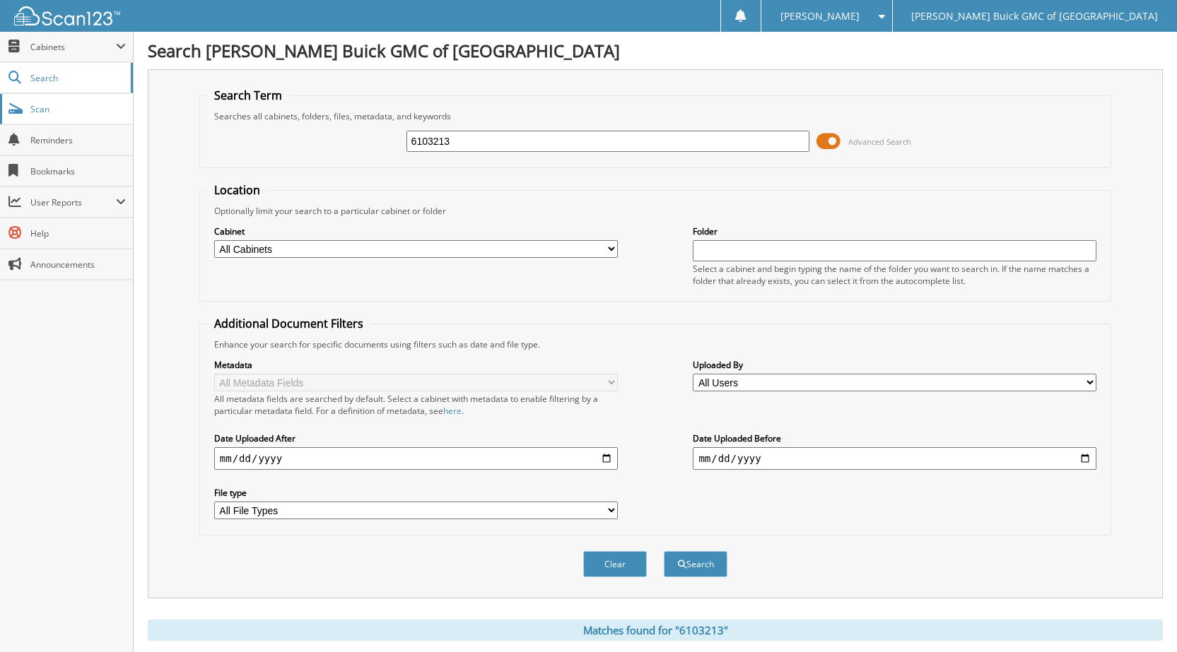
click at [57, 112] on span "Scan" at bounding box center [77, 109] width 95 height 12
